Goal: Information Seeking & Learning: Check status

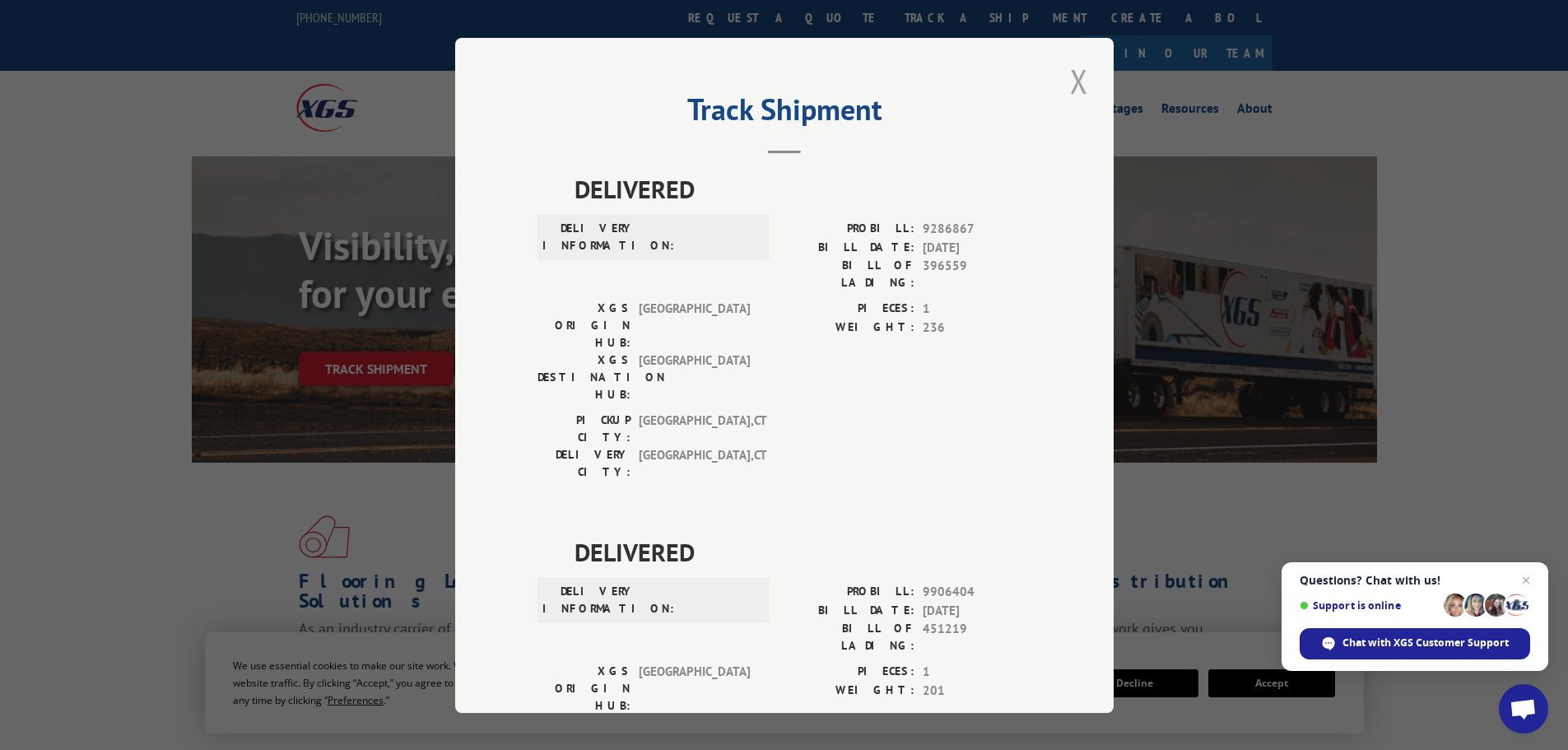
click at [1072, 79] on button "Close modal" at bounding box center [1079, 81] width 28 height 45
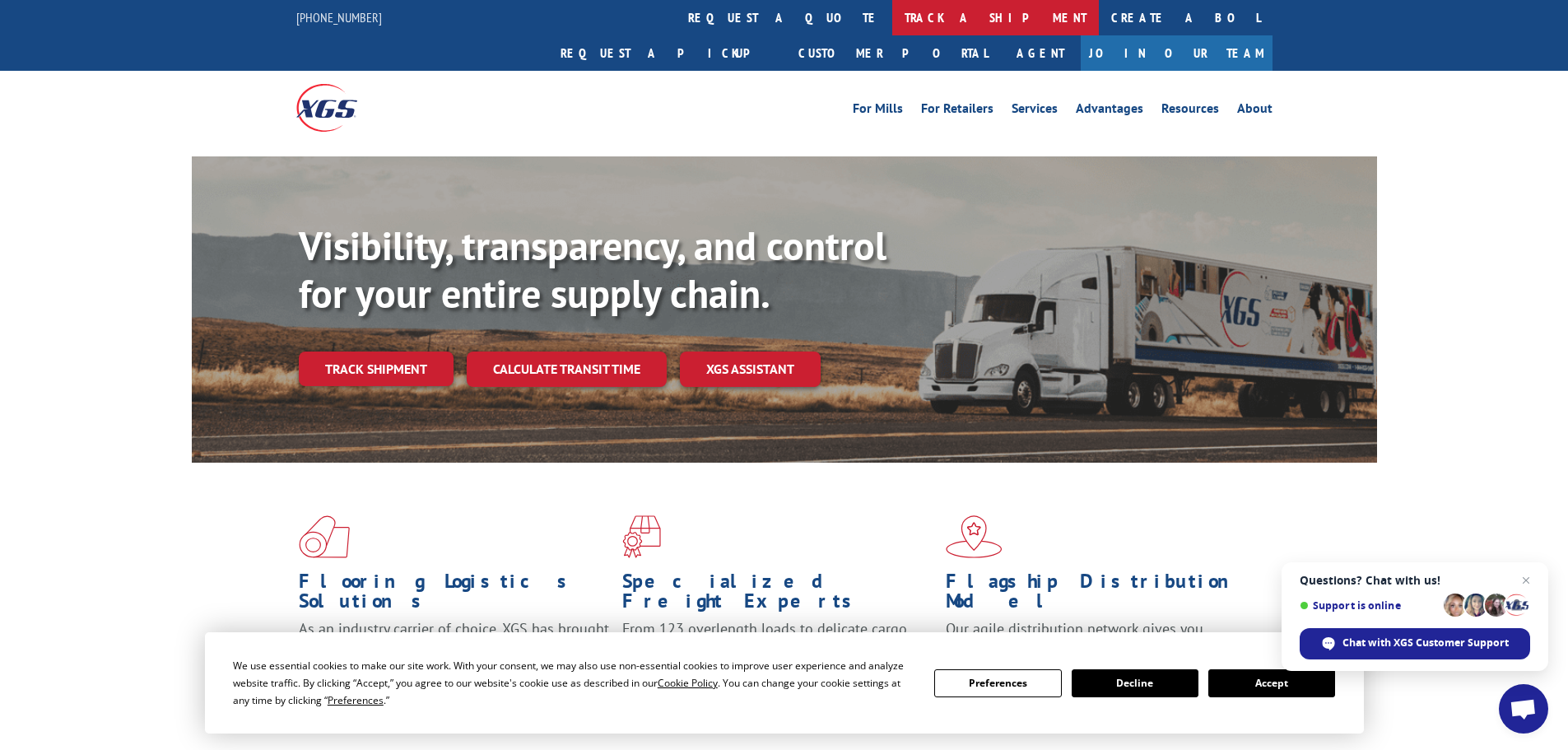
click at [893, 15] on link "track a shipment" at bounding box center [996, 17] width 207 height 36
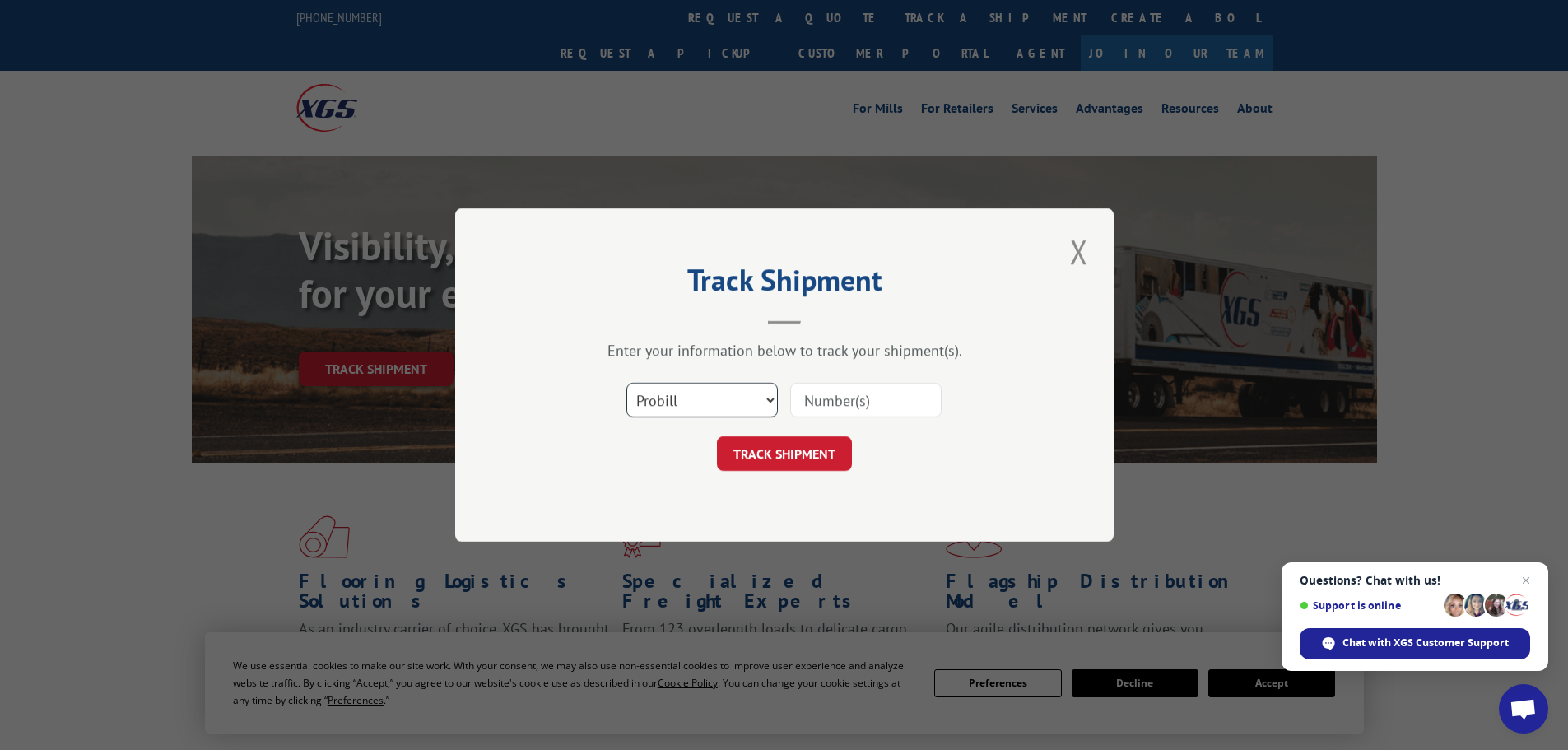
click at [656, 390] on select "Select category... Probill BOL PO" at bounding box center [702, 400] width 152 height 35
select select "po"
click at [627, 383] on select "Select category... Probill BOL PO" at bounding box center [702, 400] width 152 height 35
click at [849, 398] on input at bounding box center [866, 400] width 152 height 35
paste input "06531207"
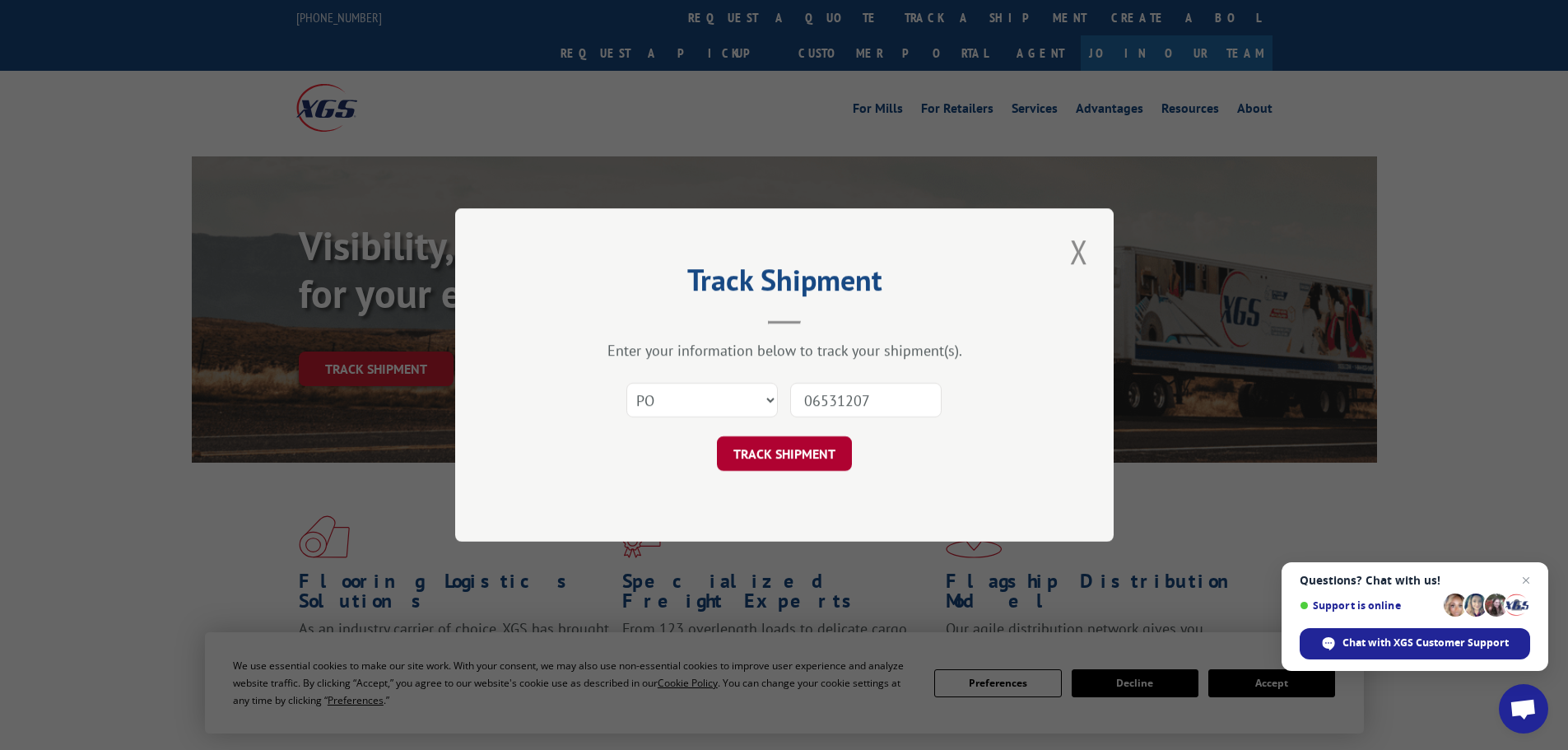
type input "06531207"
click at [778, 456] on button "TRACK SHIPMENT" at bounding box center [784, 454] width 135 height 35
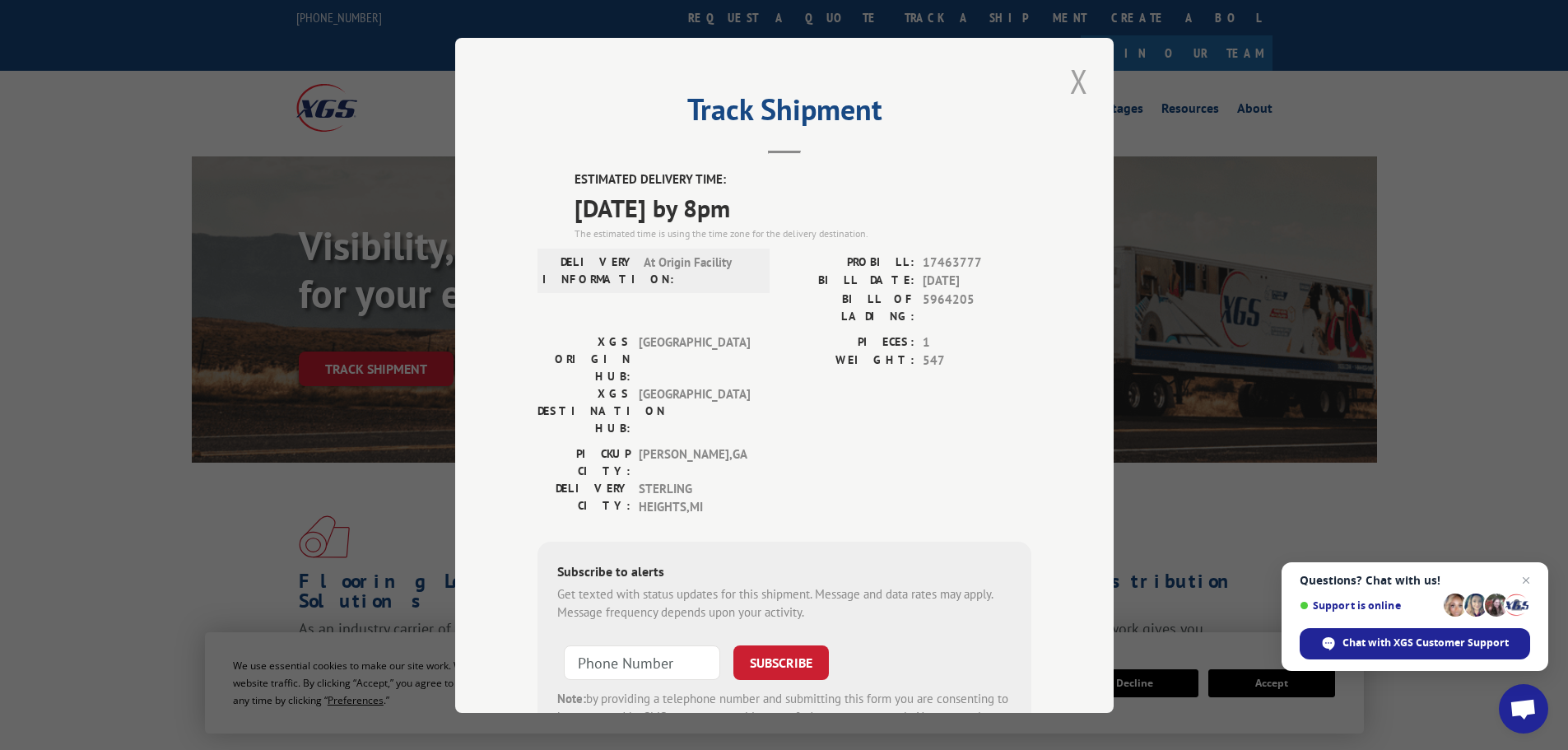
click at [1068, 79] on button "Close modal" at bounding box center [1079, 81] width 28 height 45
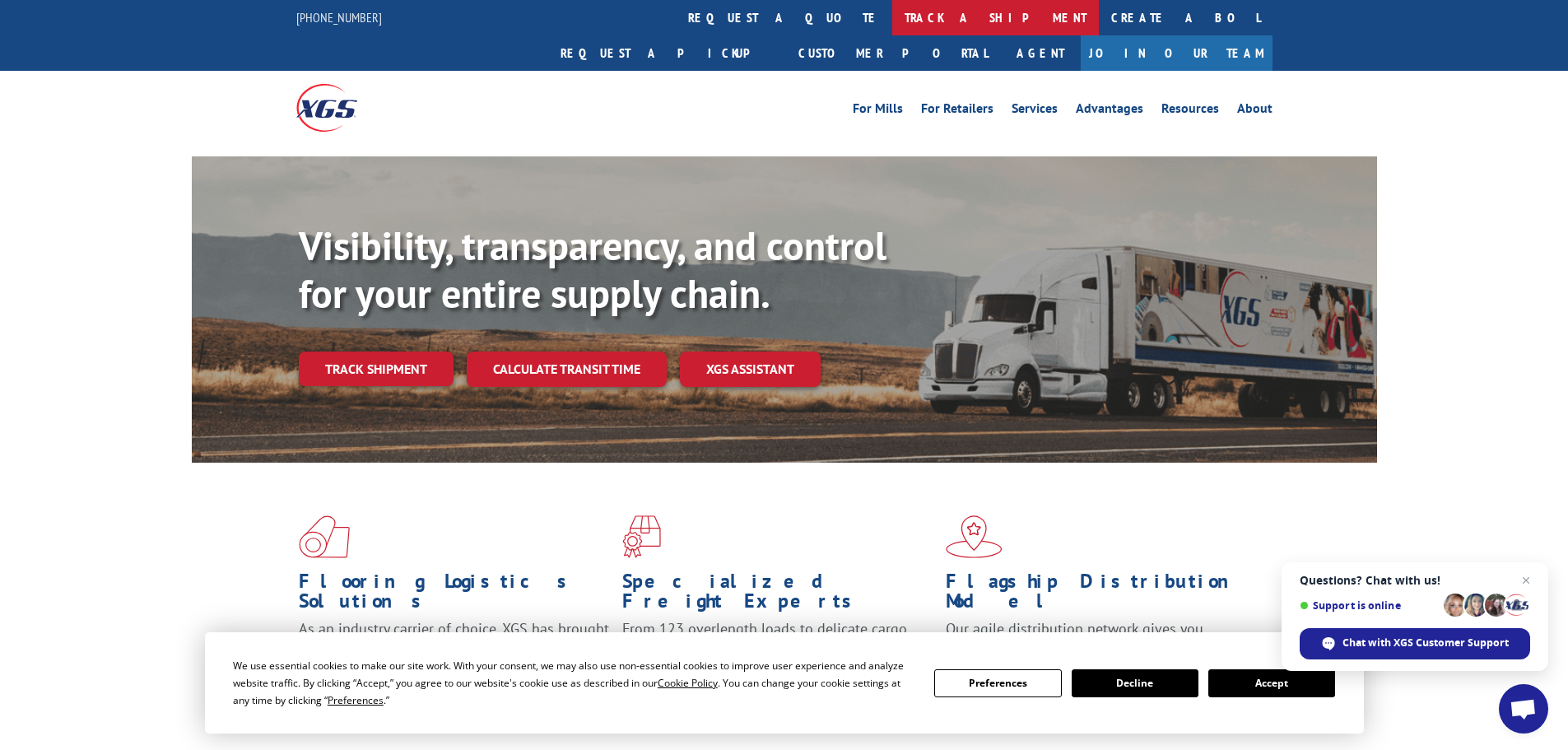
click at [893, 20] on link "track a shipment" at bounding box center [996, 17] width 207 height 36
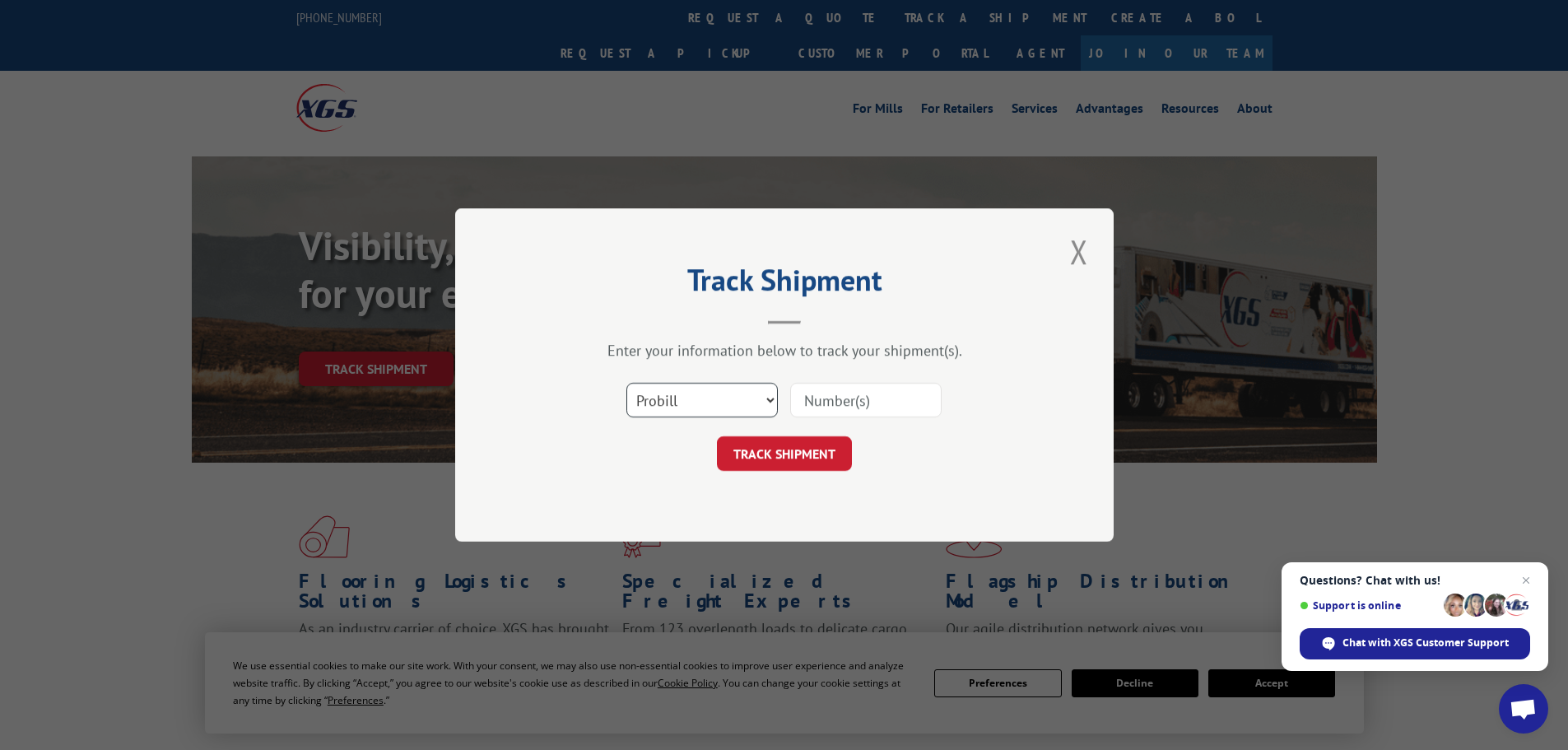
click at [653, 396] on select "Select category... Probill BOL PO" at bounding box center [702, 400] width 152 height 35
select select "po"
click at [627, 383] on select "Select category... Probill BOL PO" at bounding box center [702, 400] width 152 height 35
click at [823, 403] on input at bounding box center [866, 400] width 152 height 35
paste input "06530096"
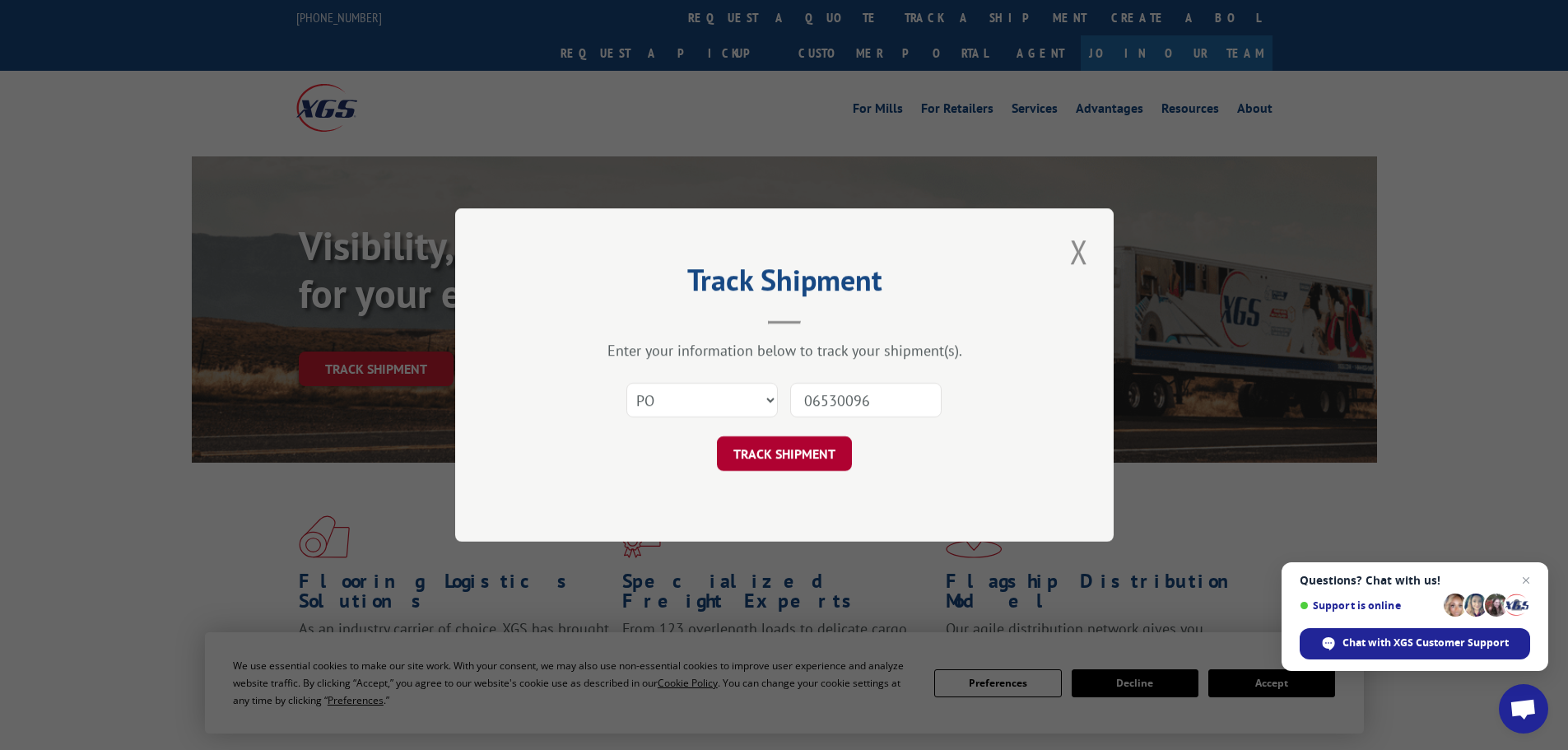
type input "06530096"
click at [775, 443] on button "TRACK SHIPMENT" at bounding box center [784, 454] width 135 height 35
